Goal: Find specific page/section: Find specific page/section

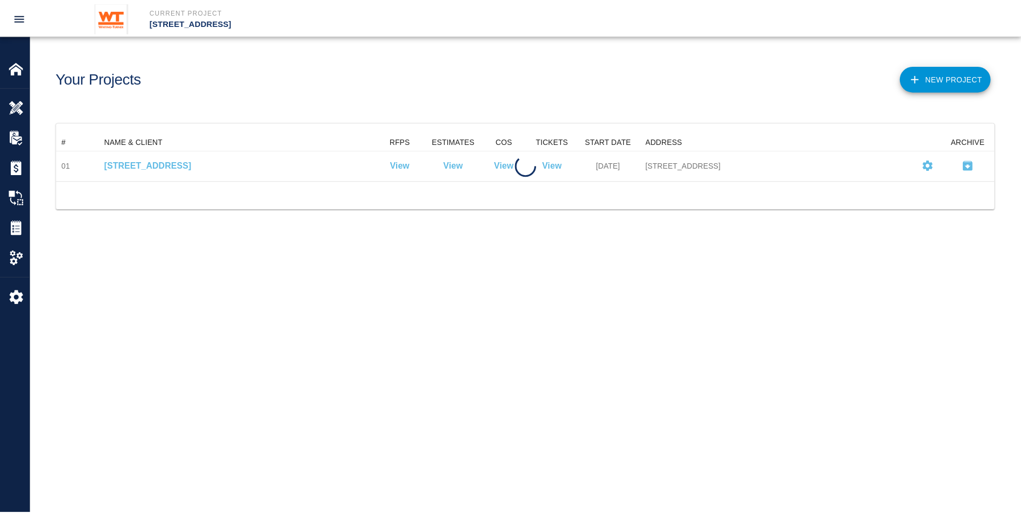
scroll to position [39, 938]
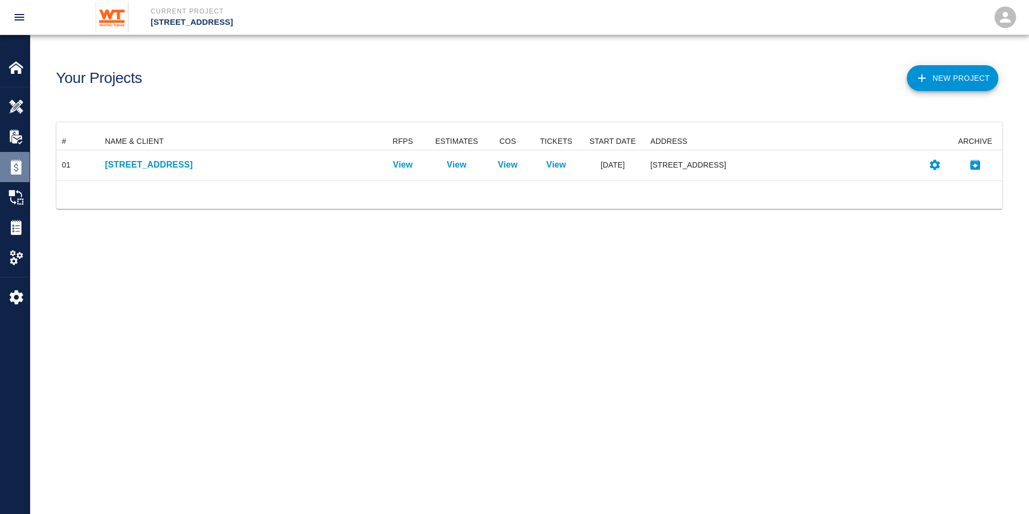
click at [8, 161] on div "Estimates" at bounding box center [15, 167] width 30 height 30
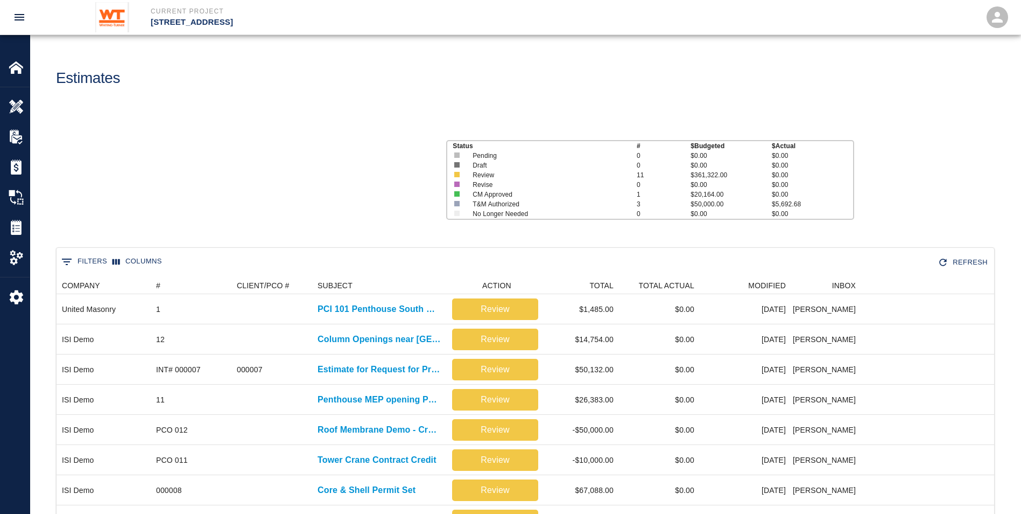
scroll to position [461, 930]
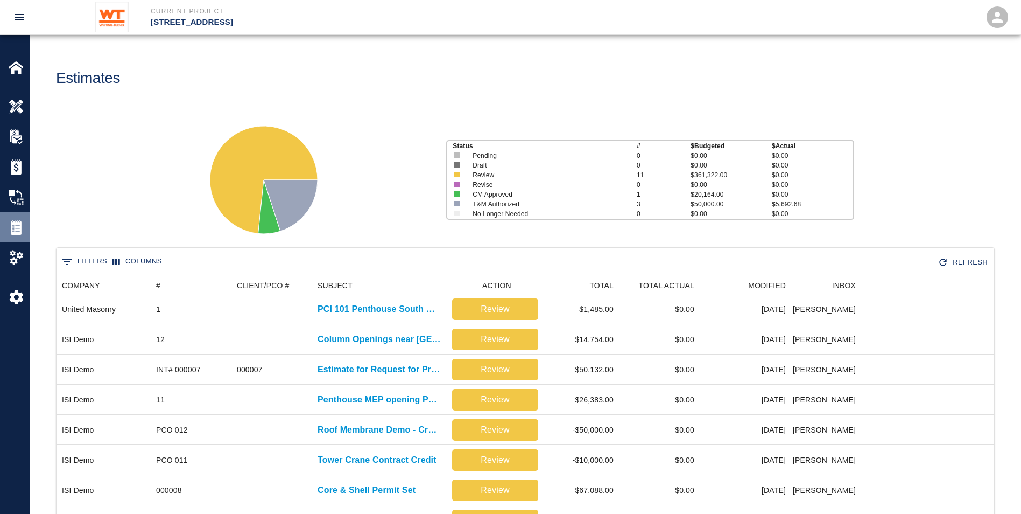
click at [23, 227] on img at bounding box center [16, 227] width 15 height 15
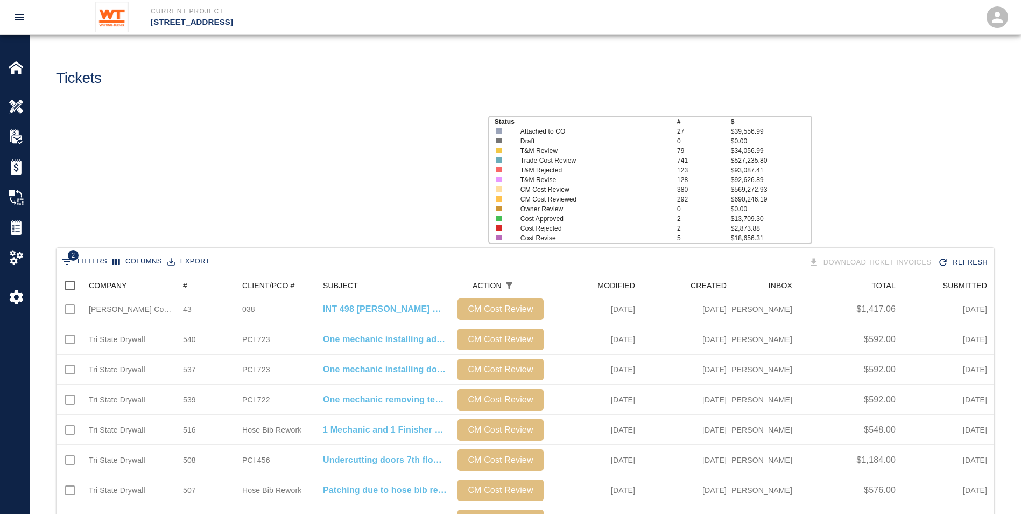
scroll to position [612, 930]
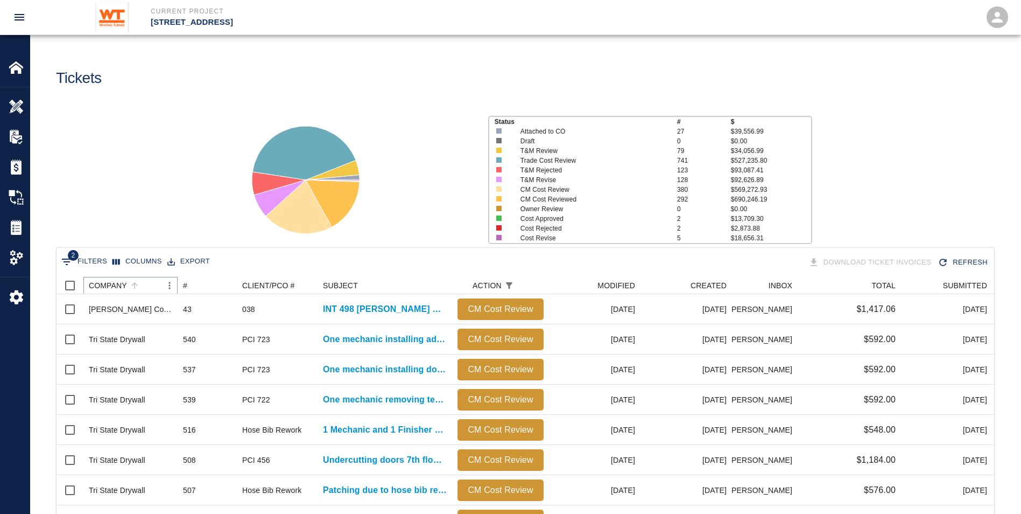
click at [170, 284] on icon "Menu" at bounding box center [169, 285] width 11 height 11
click at [226, 204] on div "Status # $ Attached to CO 27 $39,556.99 Draft 0 $0.00 T&M Review 79 $34,056.99 …" at bounding box center [521, 175] width 999 height 143
click at [99, 283] on div "COMPANY" at bounding box center [108, 285] width 38 height 17
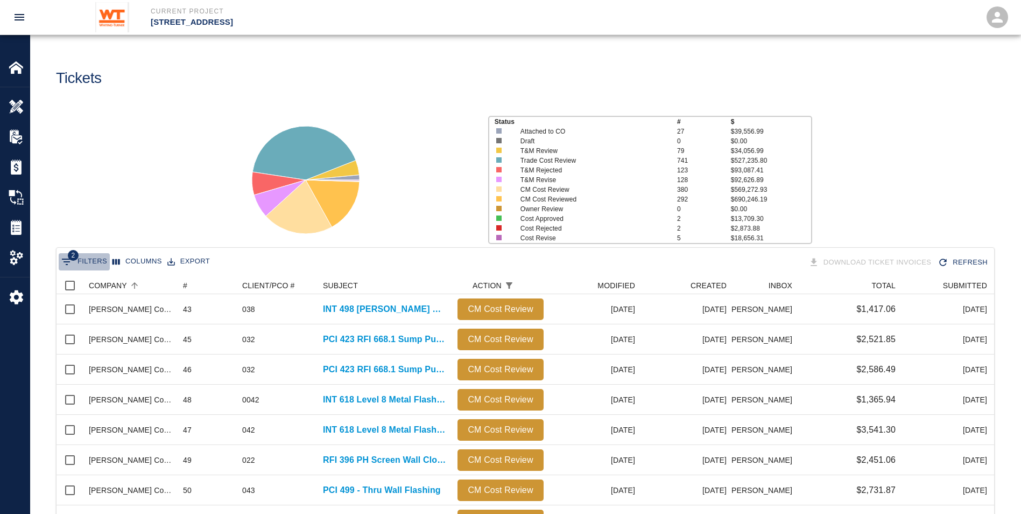
click at [87, 262] on button "2 Filters" at bounding box center [84, 261] width 51 height 17
select select "action_id"
select select "equals"
select select "change_order_number"
select select "isEmpty"
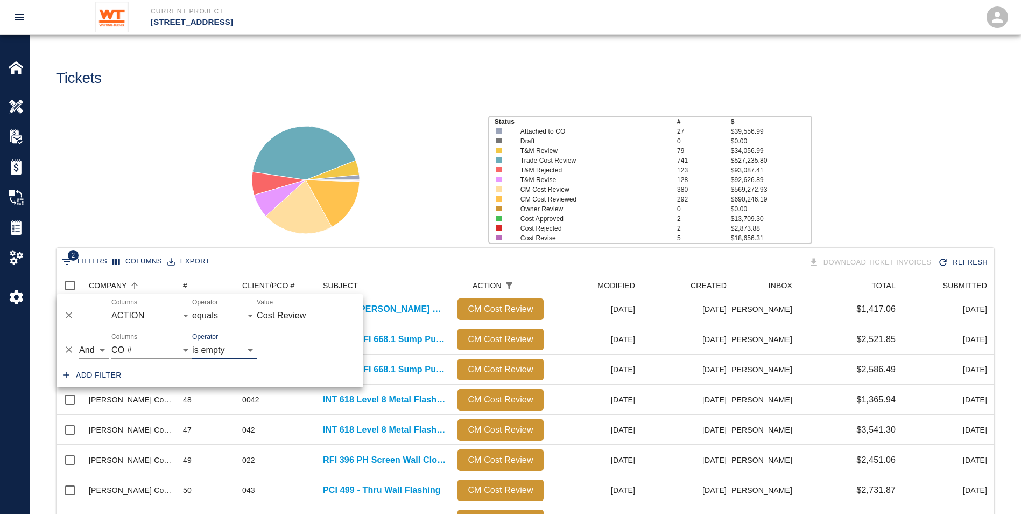
click at [69, 348] on icon "Delete" at bounding box center [69, 349] width 11 height 11
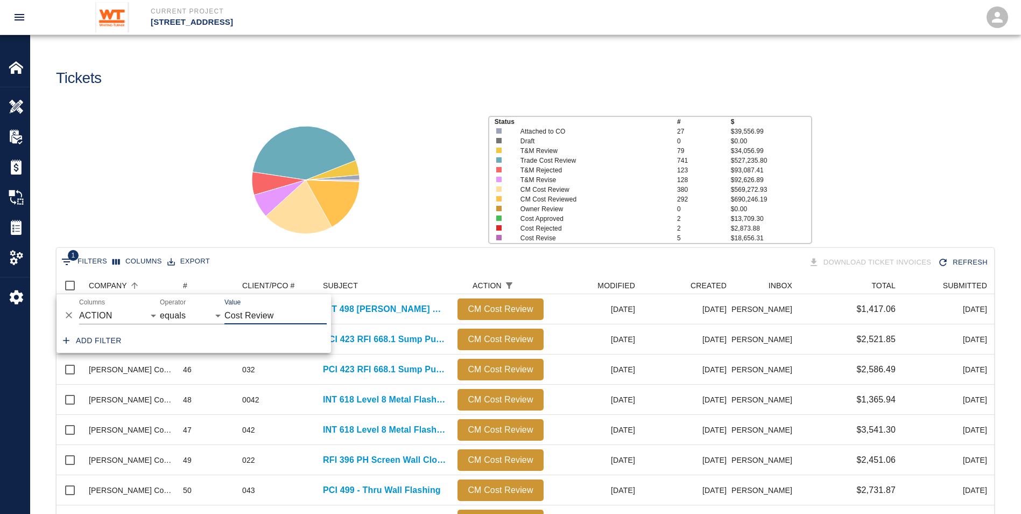
click at [72, 309] on button "Delete" at bounding box center [69, 315] width 16 height 16
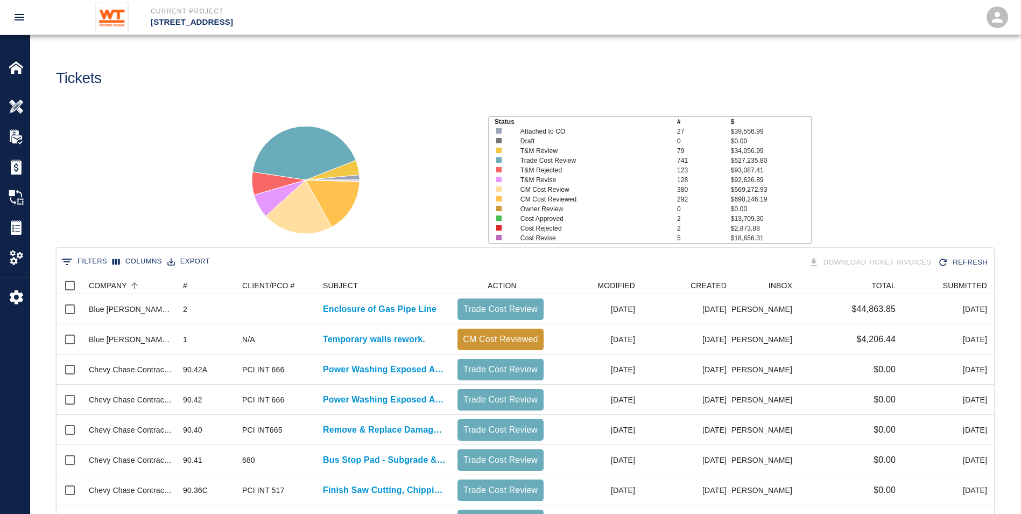
click at [76, 256] on button "0 Filters" at bounding box center [84, 261] width 51 height 17
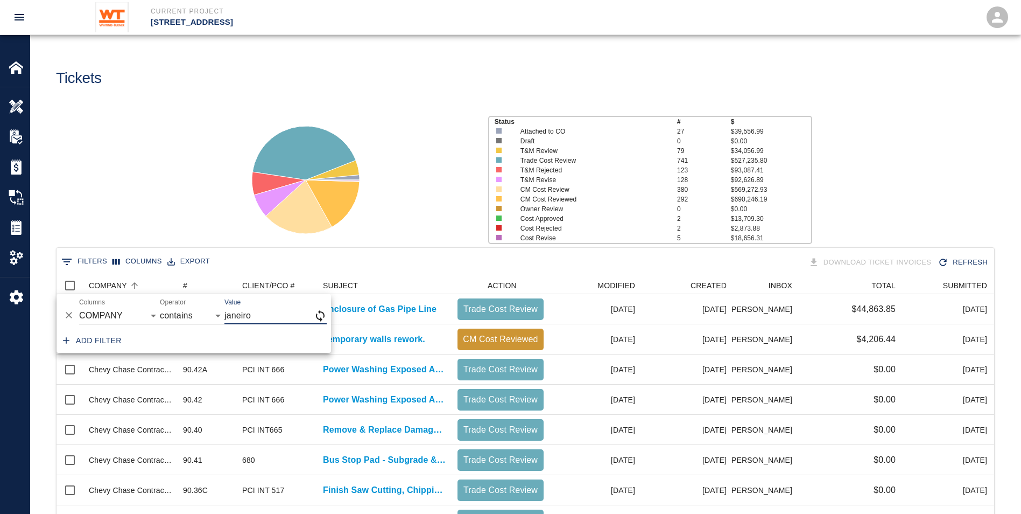
type input "janeiro"
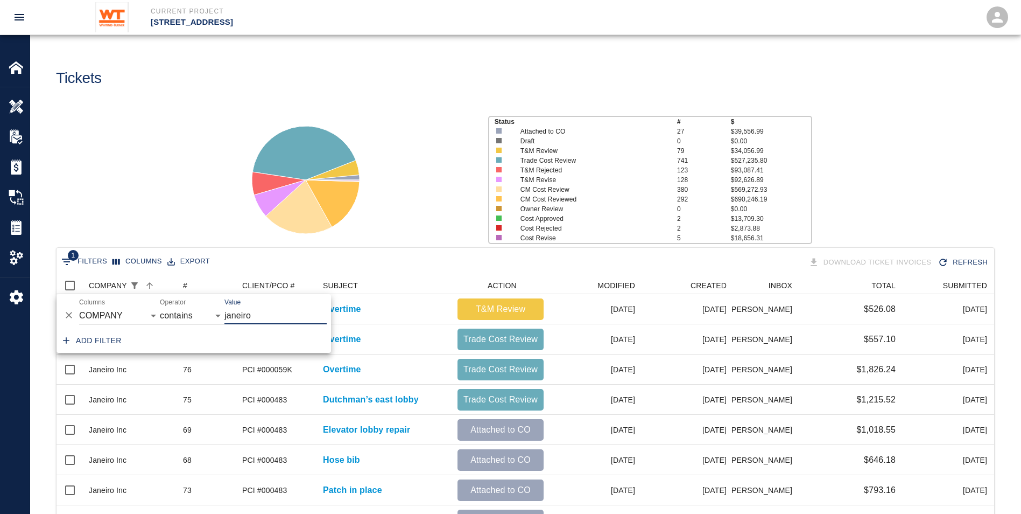
click at [208, 194] on div "Status # $ Attached to CO 27 $39,556.99 Draft 0 $0.00 T&M Review 79 $34,056.99 …" at bounding box center [521, 175] width 999 height 143
